Goal: Task Accomplishment & Management: Manage account settings

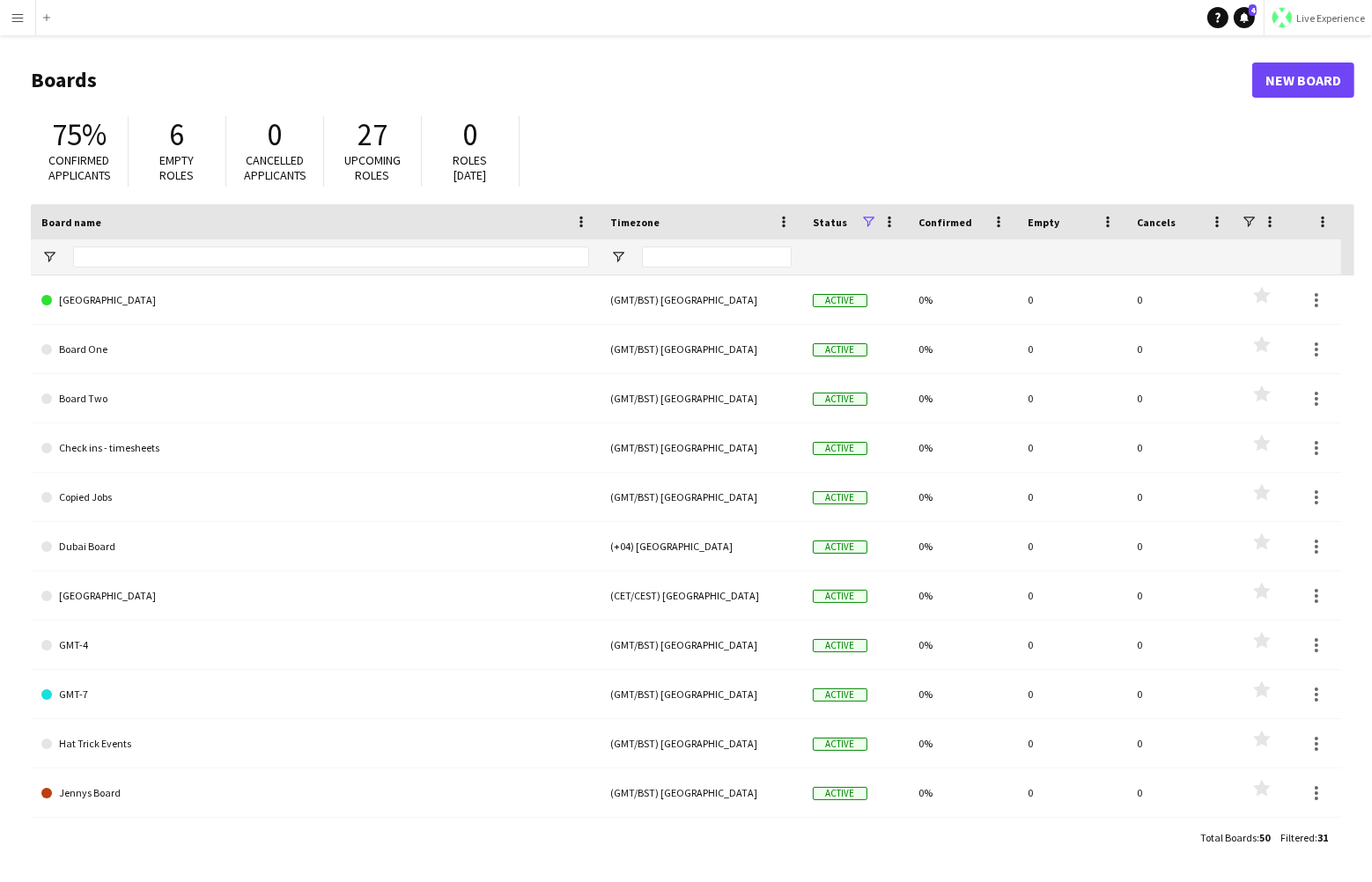
click at [1321, 6] on button "Live Experience" at bounding box center [1318, 17] width 108 height 35
click at [1291, 108] on span "Walls Productions" at bounding box center [1312, 116] width 94 height 16
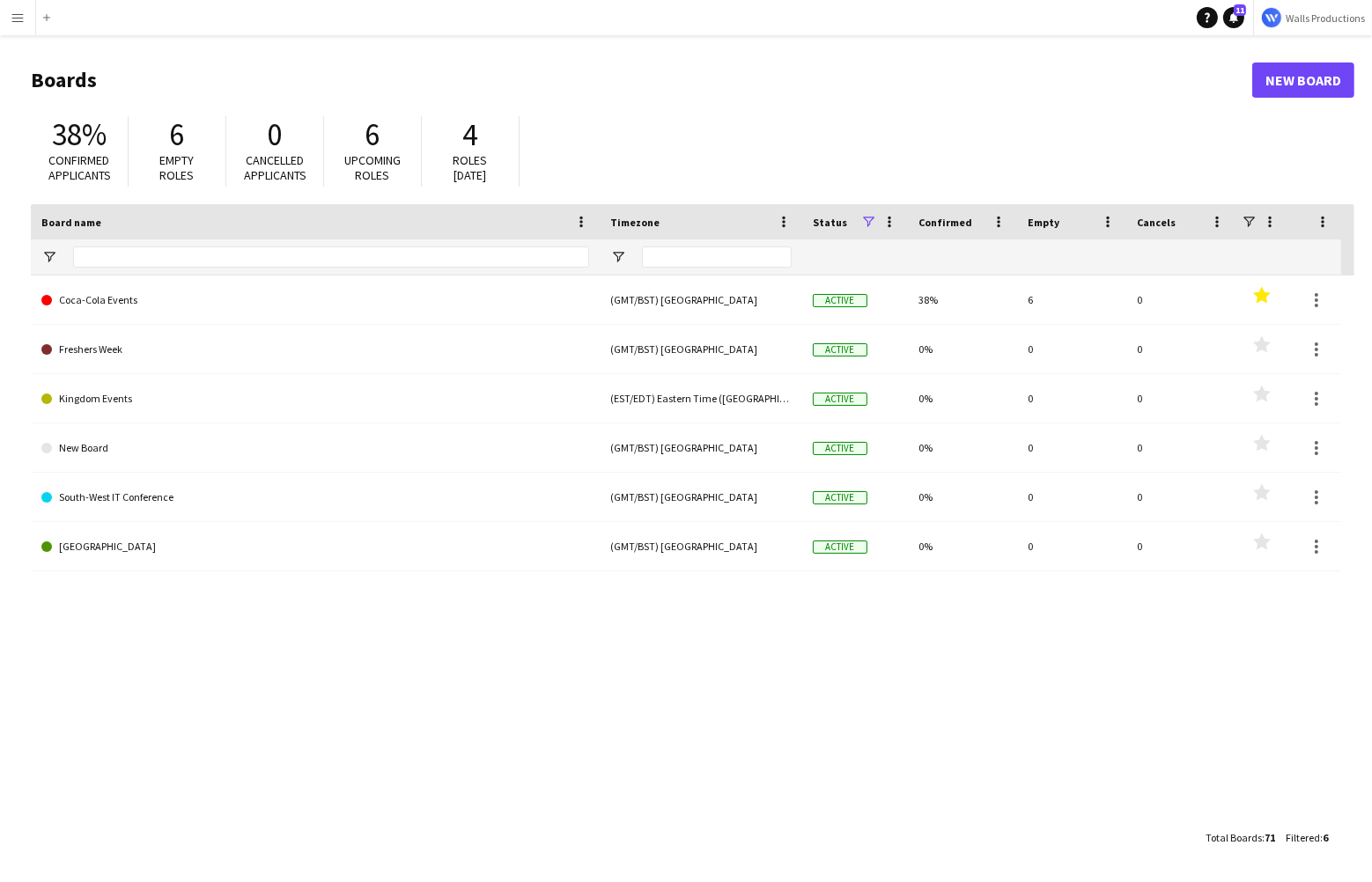
click at [8, 28] on button "Menu" at bounding box center [17, 17] width 35 height 35
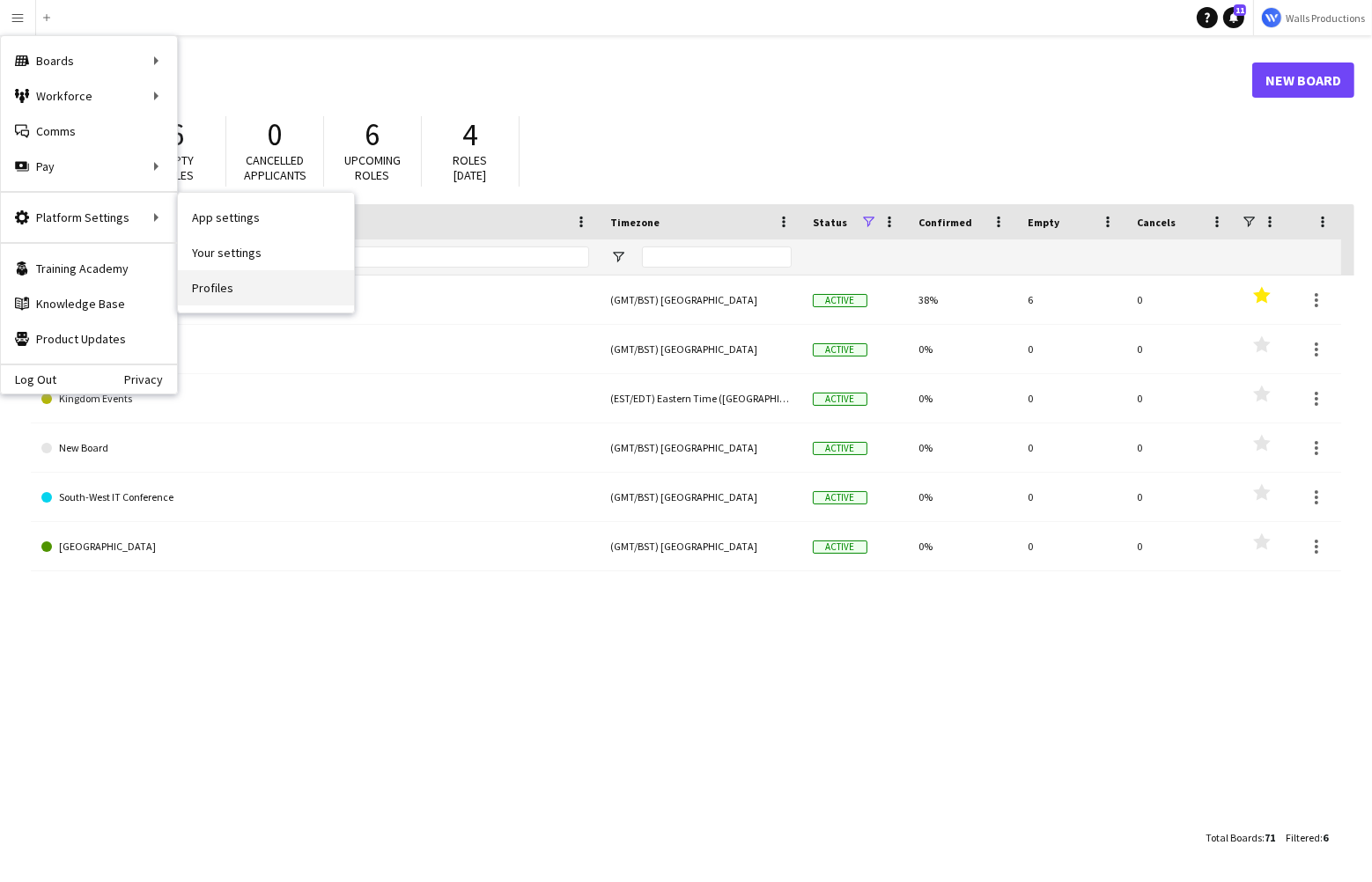
click at [238, 298] on link "Profiles" at bounding box center [267, 287] width 176 height 35
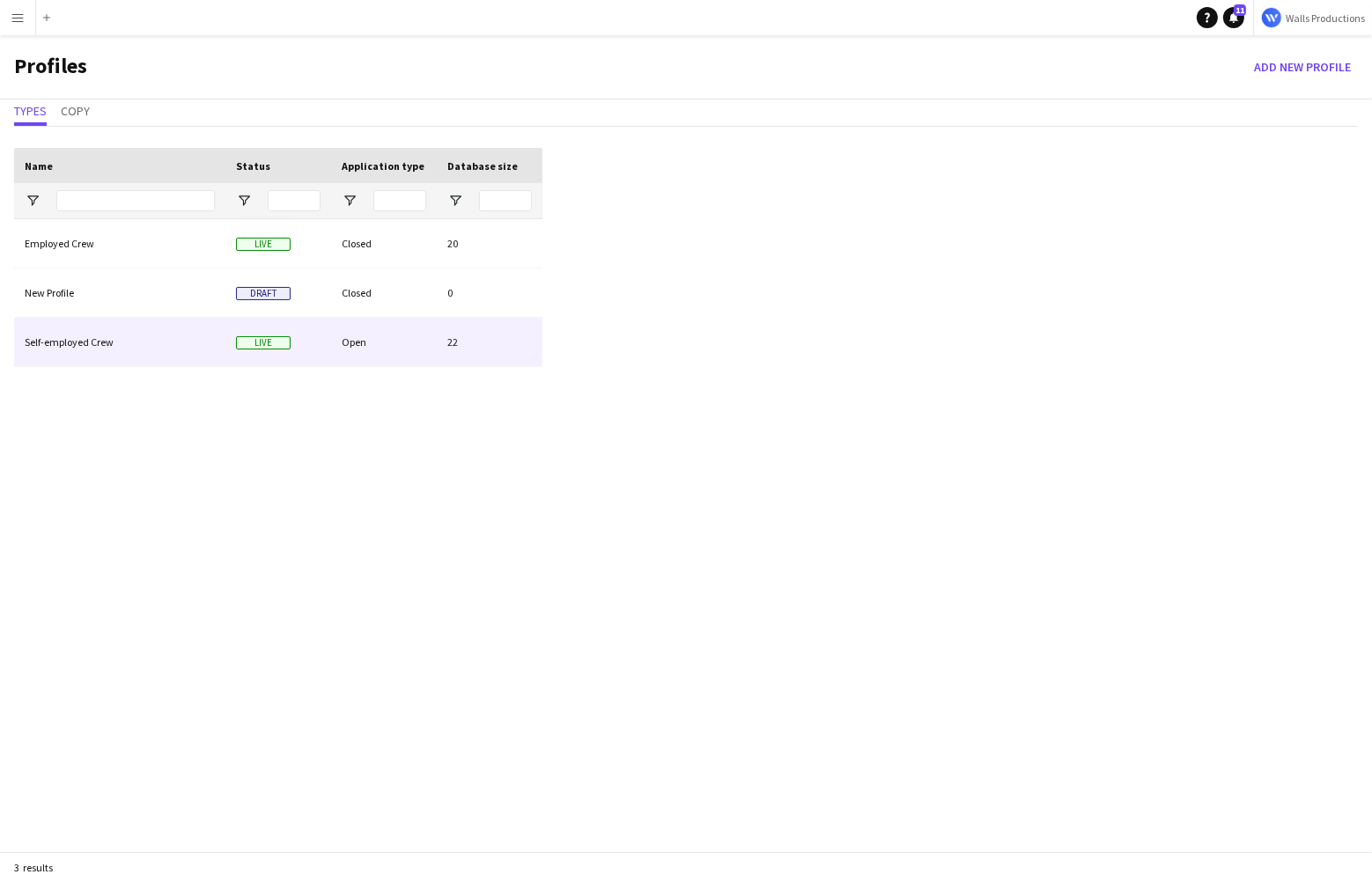
click at [83, 340] on div "Self-employed Crew" at bounding box center [120, 341] width 212 height 48
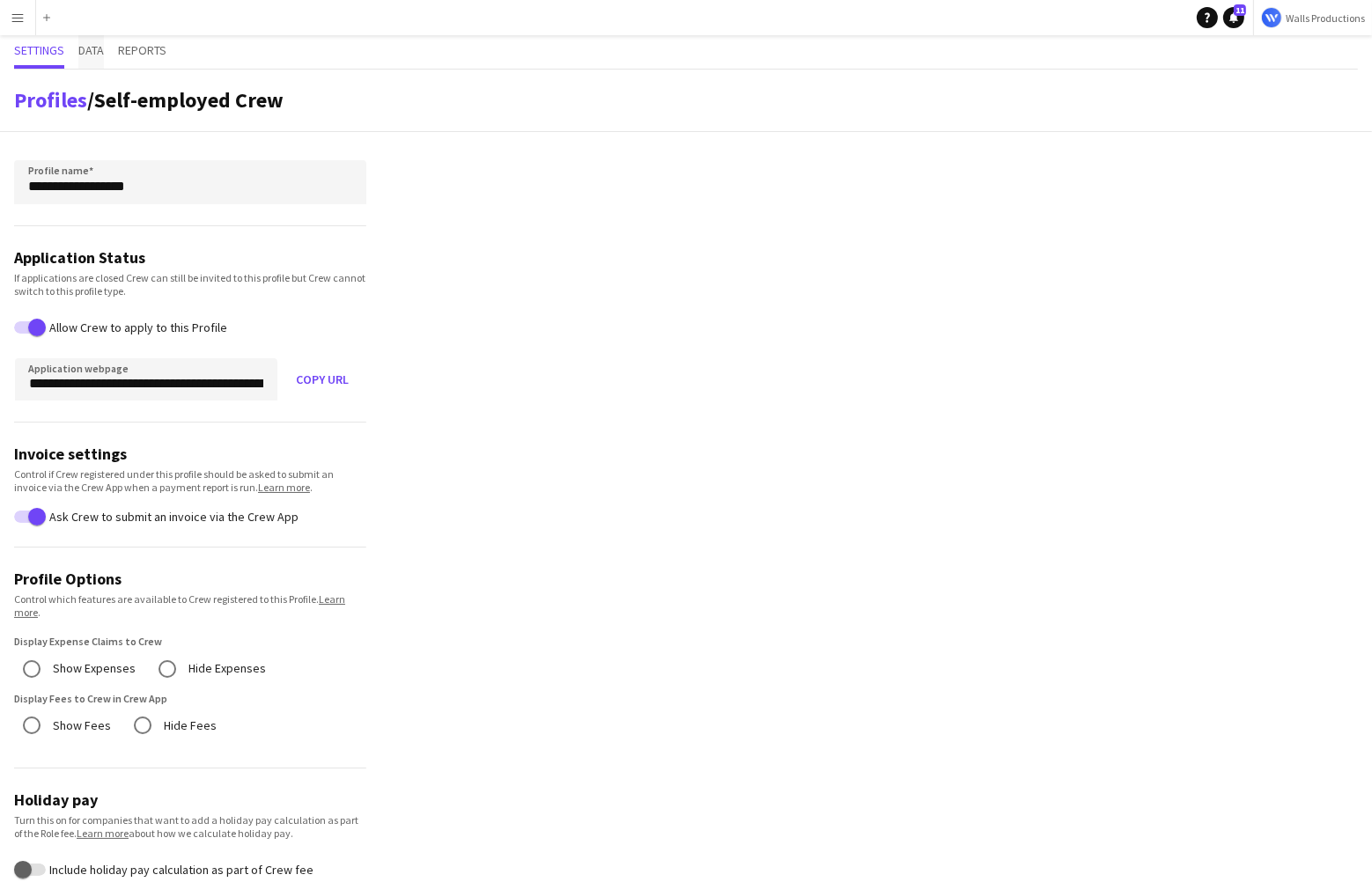
click at [90, 48] on span "Data" at bounding box center [91, 49] width 26 height 12
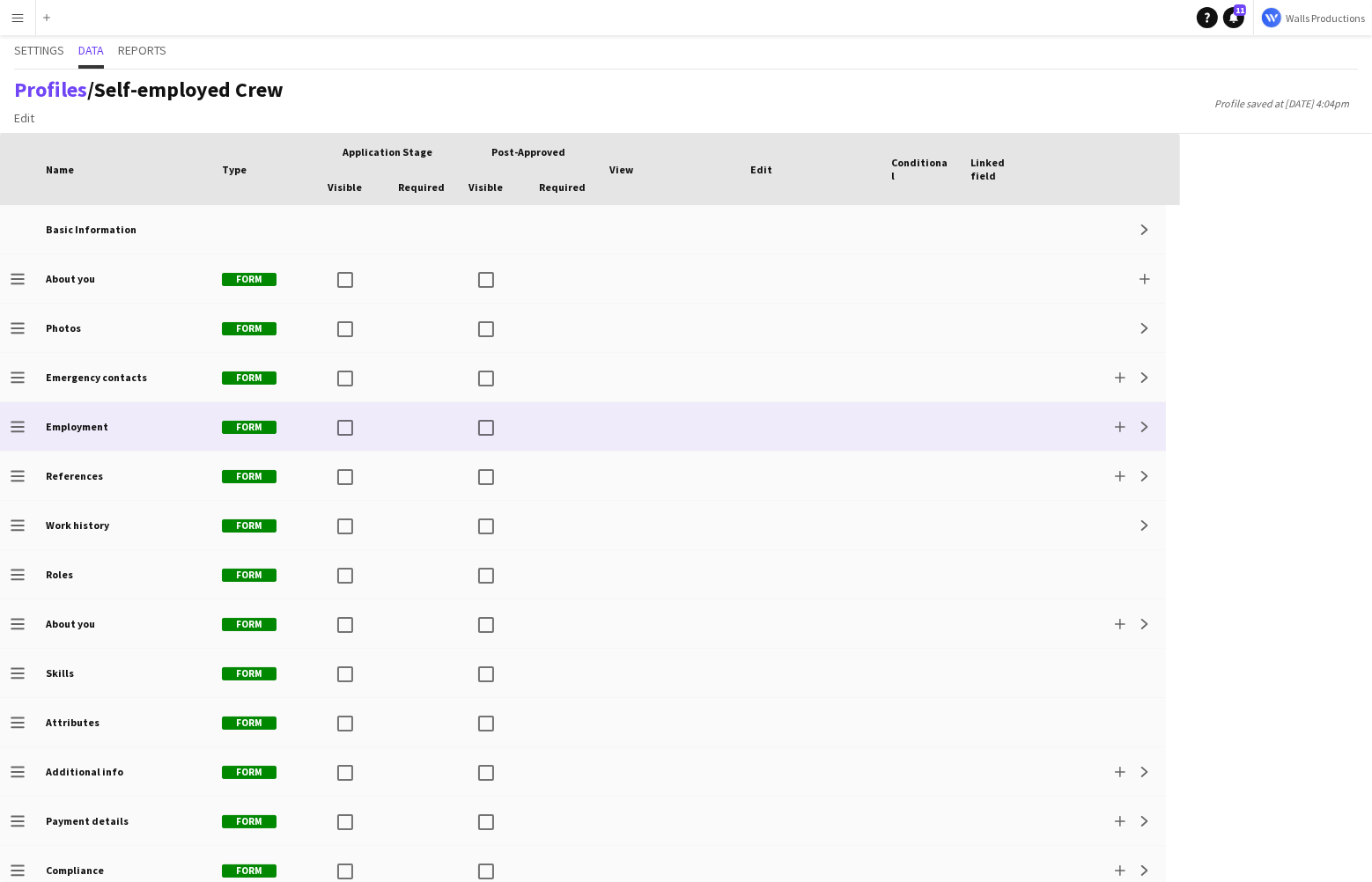
scroll to position [63, 0]
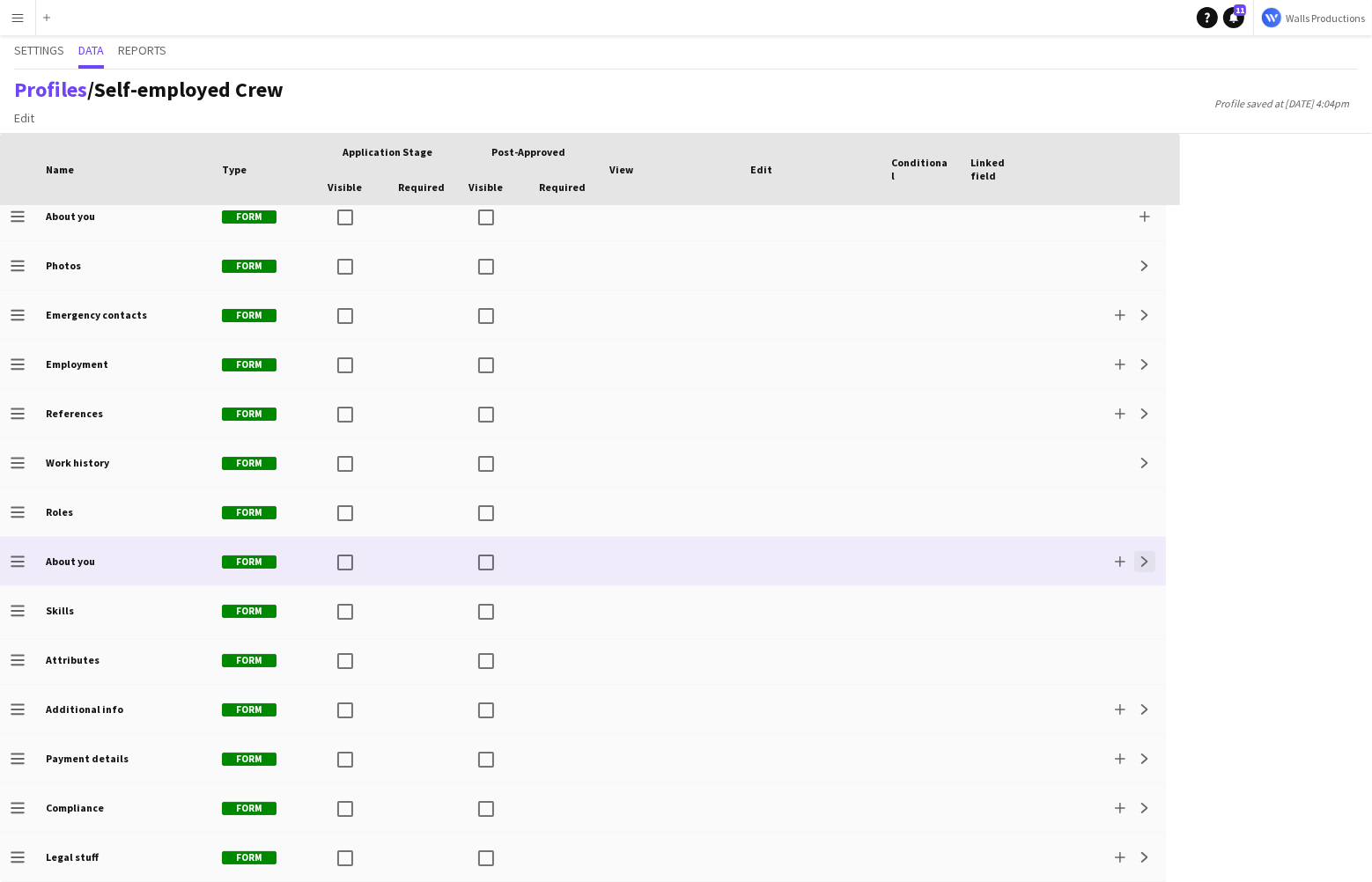
click at [1149, 559] on app-icon "Expand" at bounding box center [1144, 561] width 10 height 10
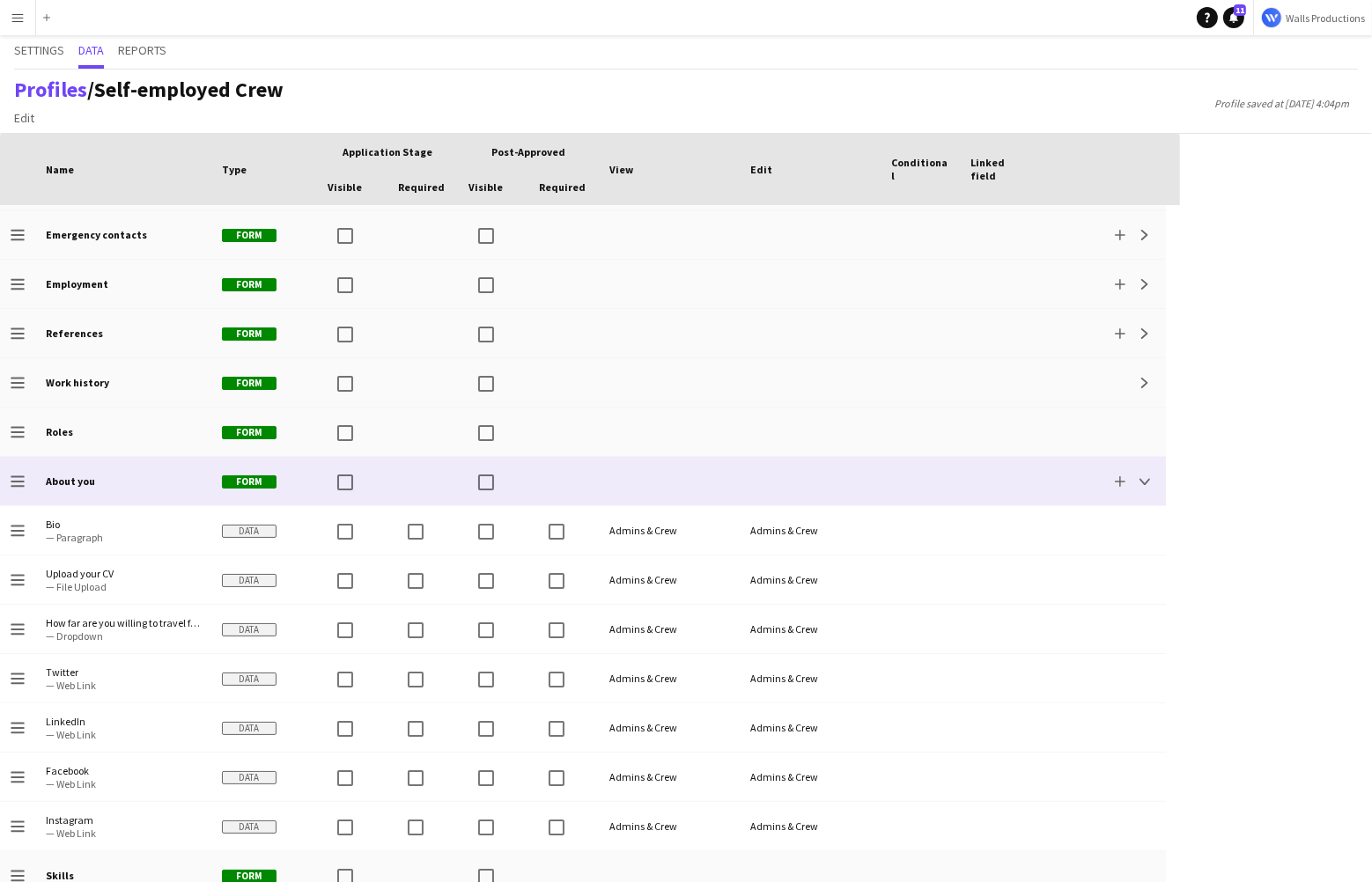
scroll to position [228, 0]
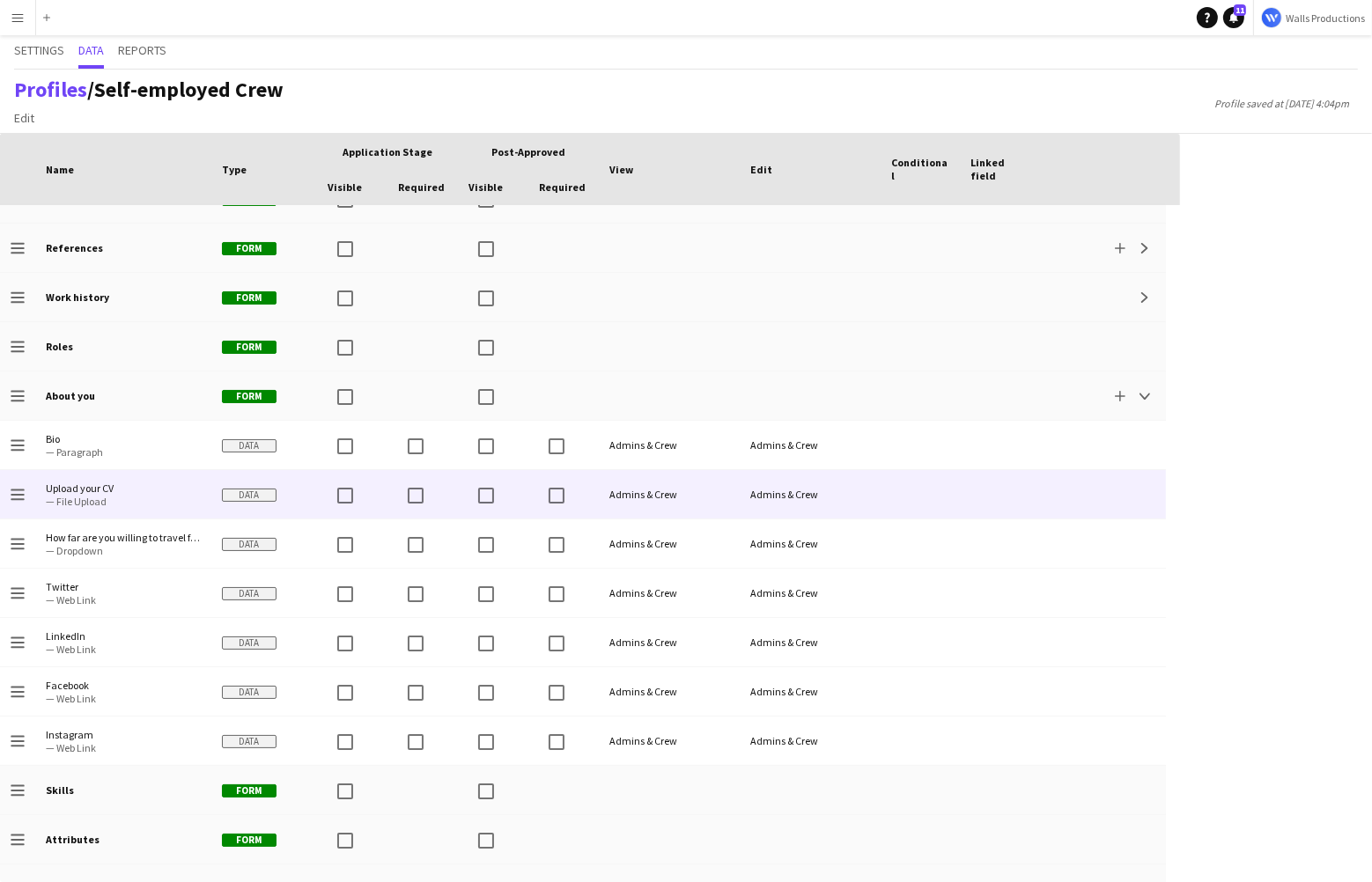
click at [104, 484] on span "Upload your CV" at bounding box center [122, 488] width 155 height 13
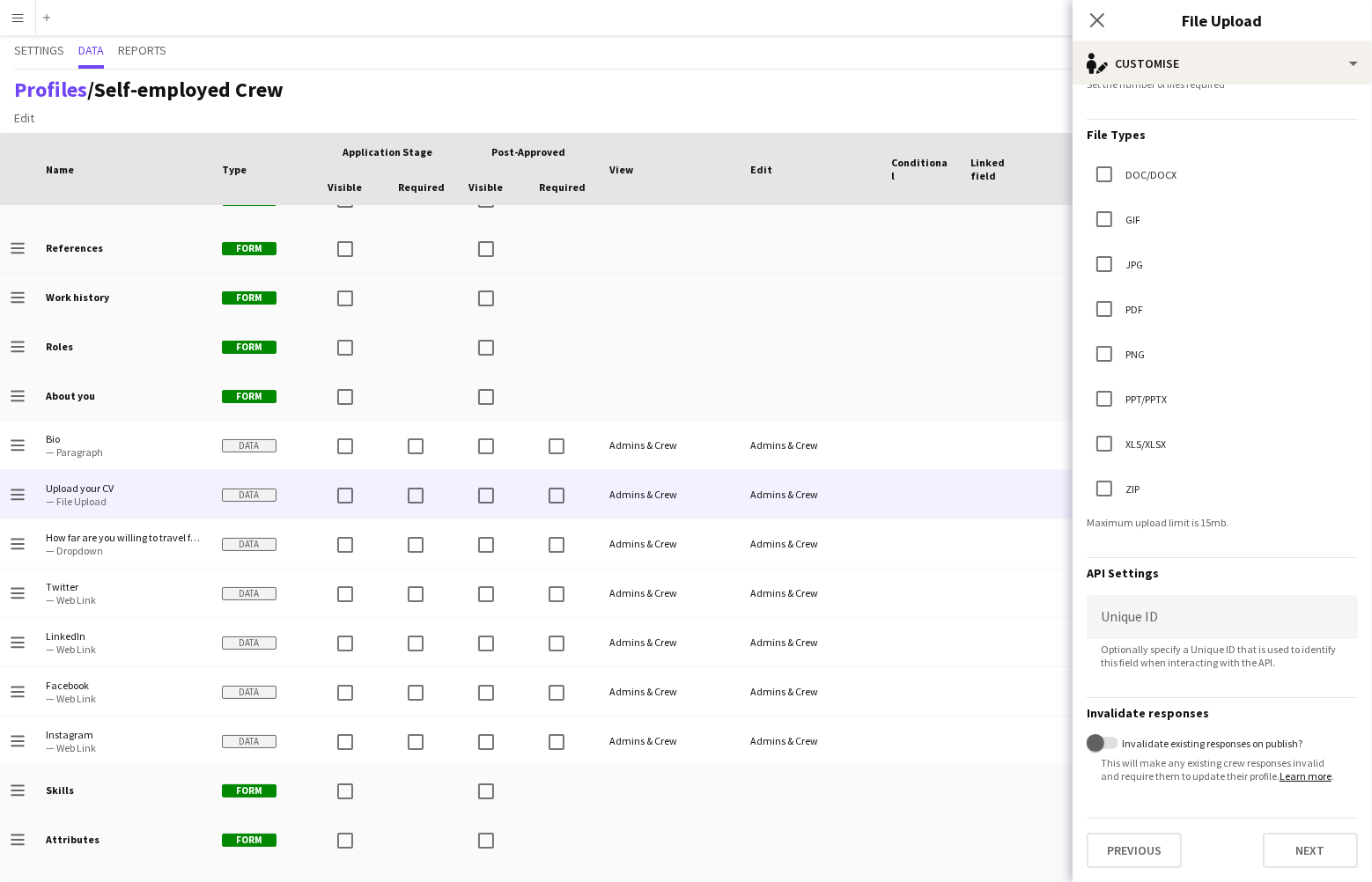
scroll to position [0, 0]
